Goal: Find specific page/section: Find specific page/section

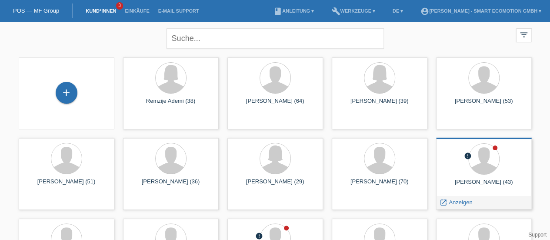
click at [453, 167] on div at bounding box center [484, 159] width 82 height 33
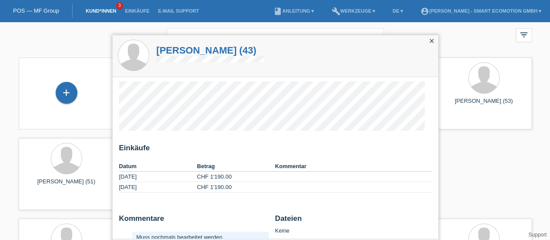
click at [188, 54] on h1 "Oliver Blum (43)" at bounding box center [211, 50] width 108 height 11
click at [188, 50] on h1 "Oliver Blum (43)" at bounding box center [211, 50] width 108 height 11
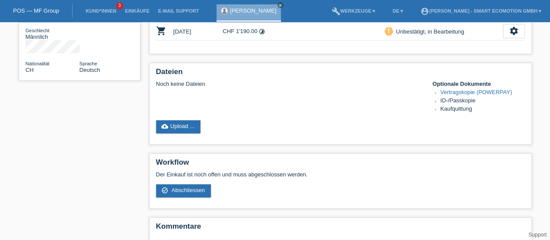
scroll to position [62, 0]
